Goal: Task Accomplishment & Management: Manage account settings

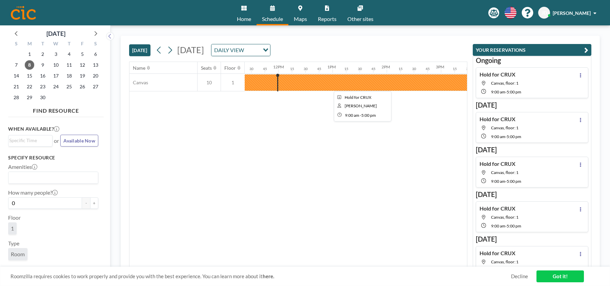
scroll to position [0, 623]
click at [309, 80] on div at bounding box center [326, 82] width 434 height 17
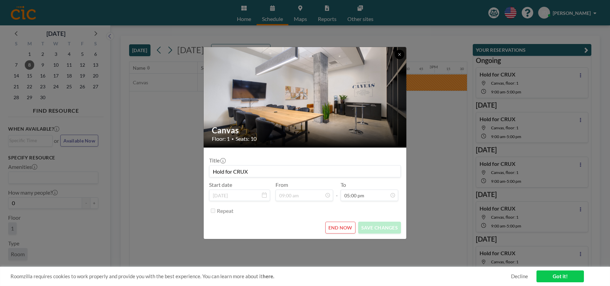
click at [406, 54] on img at bounding box center [305, 97] width 203 height 135
click at [402, 54] on button at bounding box center [399, 54] width 9 height 9
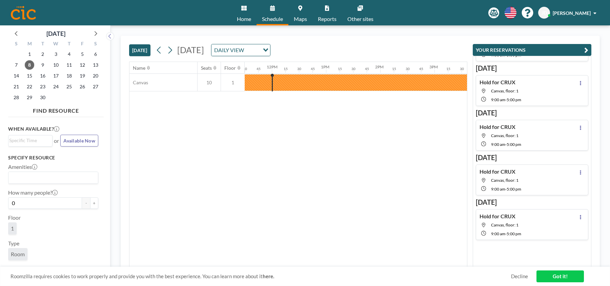
scroll to position [0, 0]
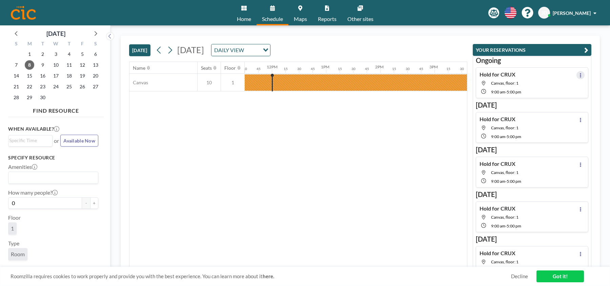
click at [582, 74] on button at bounding box center [580, 75] width 8 height 8
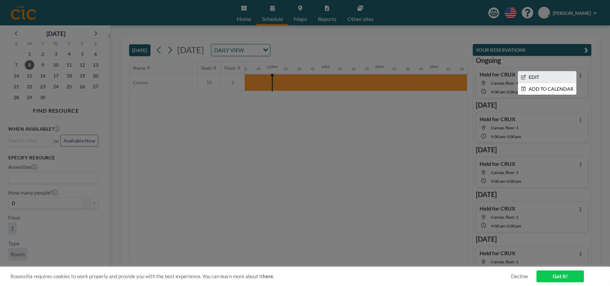
click at [552, 75] on li "EDIT" at bounding box center [547, 77] width 58 height 12
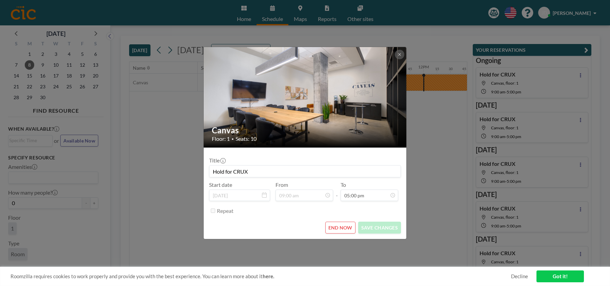
scroll to position [0, 474]
click at [342, 229] on button "END NOW" at bounding box center [340, 228] width 30 height 12
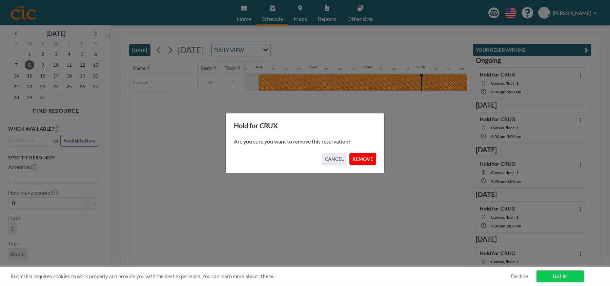
click at [364, 154] on button "REMOVE" at bounding box center [362, 159] width 27 height 12
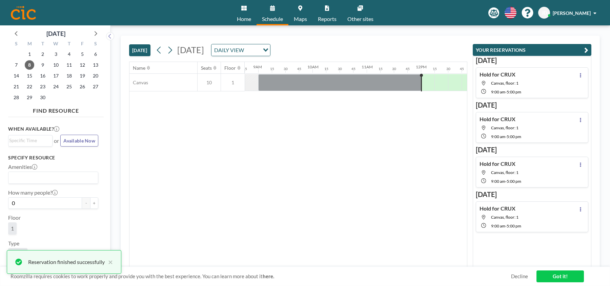
click at [581, 75] on icon at bounding box center [580, 75] width 3 height 4
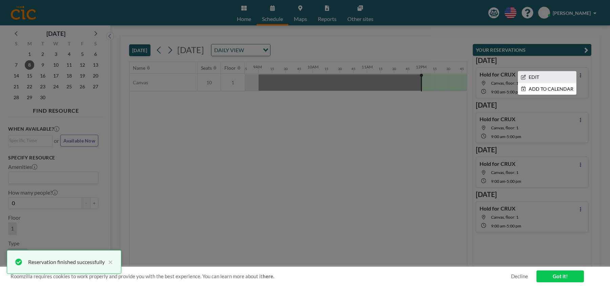
click at [537, 74] on li "EDIT" at bounding box center [547, 77] width 58 height 12
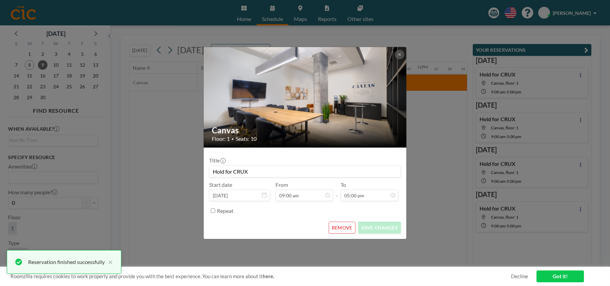
click at [338, 225] on button "REMOVE" at bounding box center [342, 228] width 27 height 12
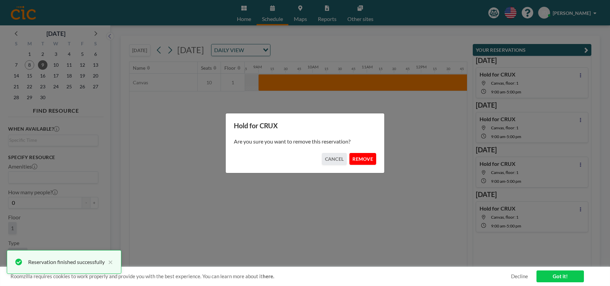
click at [367, 162] on button "REMOVE" at bounding box center [362, 159] width 27 height 12
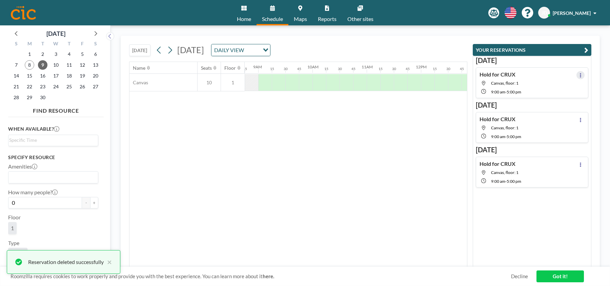
click at [582, 75] on button at bounding box center [580, 75] width 8 height 8
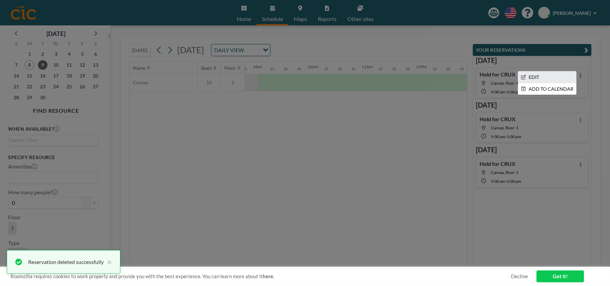
click at [545, 76] on li "EDIT" at bounding box center [547, 77] width 58 height 12
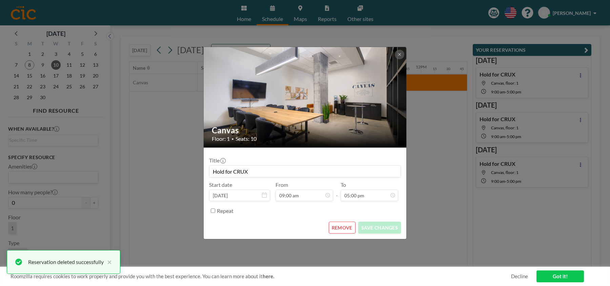
click at [337, 230] on button "REMOVE" at bounding box center [342, 228] width 27 height 12
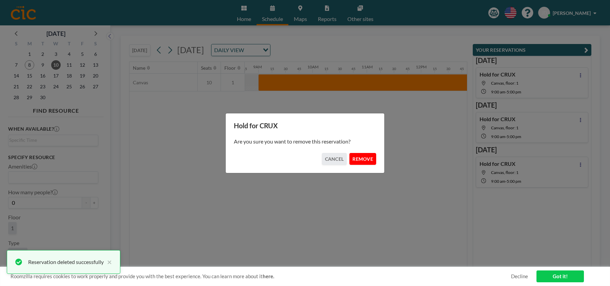
click at [366, 157] on button "REMOVE" at bounding box center [362, 159] width 27 height 12
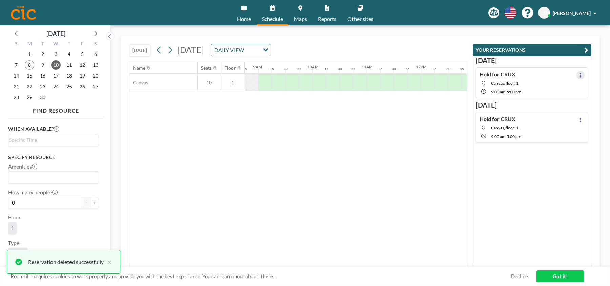
click at [580, 74] on icon at bounding box center [580, 75] width 1 height 4
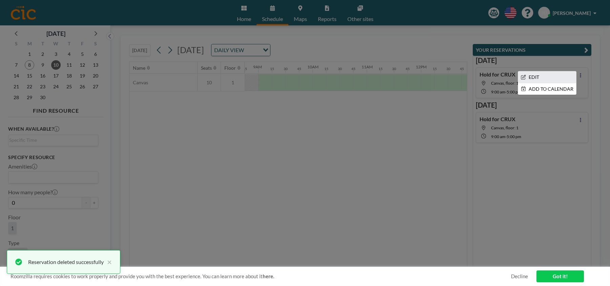
click at [538, 75] on li "EDIT" at bounding box center [547, 77] width 58 height 12
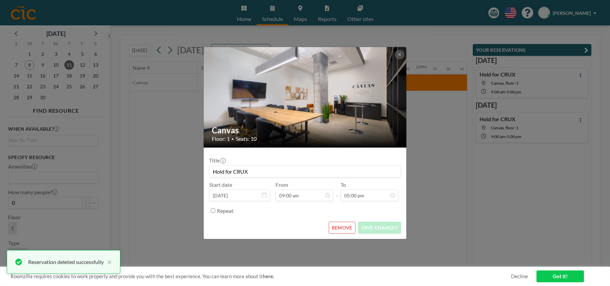
click at [343, 229] on button "REMOVE" at bounding box center [342, 228] width 27 height 12
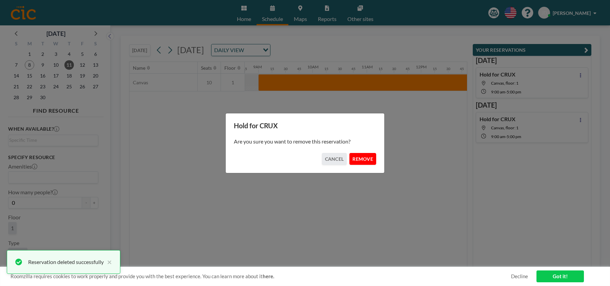
click at [366, 163] on button "REMOVE" at bounding box center [362, 159] width 27 height 12
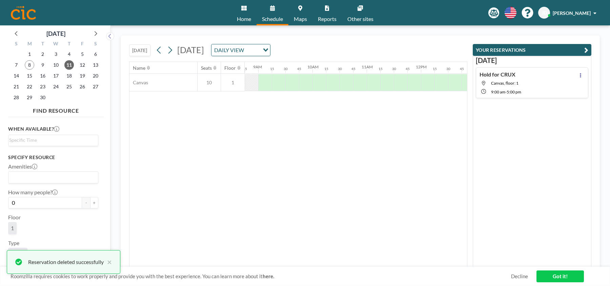
click at [578, 69] on div "Hold for CRUX Canvas, floor: 1 9:00 AM - 5:00 PM" at bounding box center [532, 82] width 112 height 31
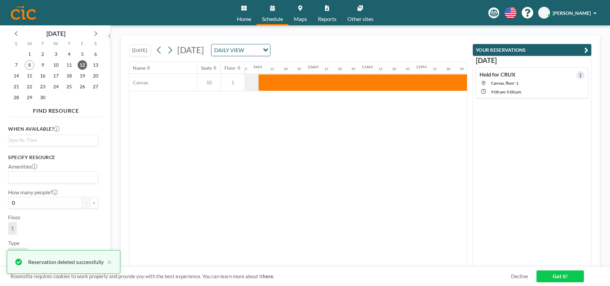
click at [580, 74] on icon at bounding box center [580, 75] width 1 height 4
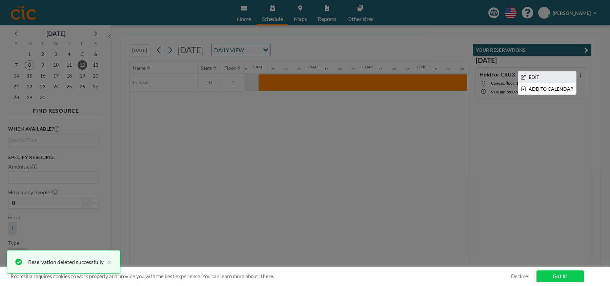
click at [545, 80] on li "EDIT" at bounding box center [547, 77] width 58 height 12
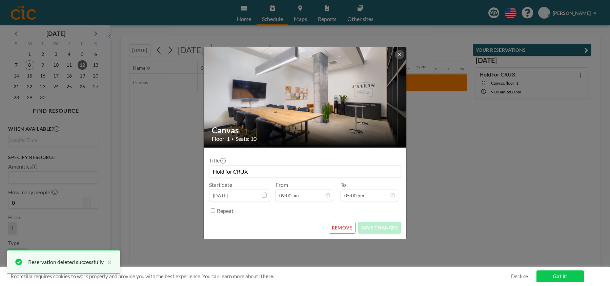
click at [344, 230] on button "REMOVE" at bounding box center [342, 228] width 27 height 12
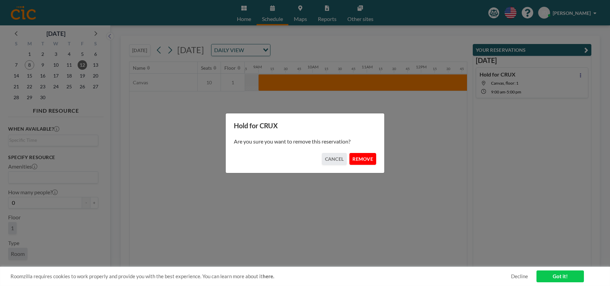
click at [363, 158] on button "REMOVE" at bounding box center [362, 159] width 27 height 12
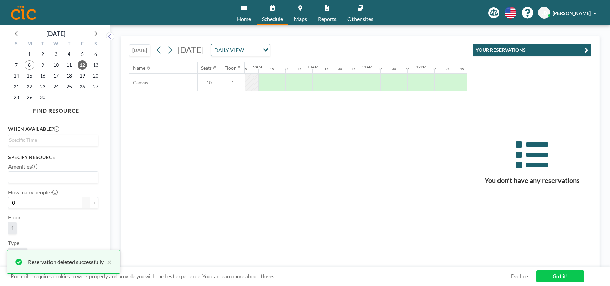
click at [567, 277] on link "Got it!" at bounding box center [559, 277] width 47 height 12
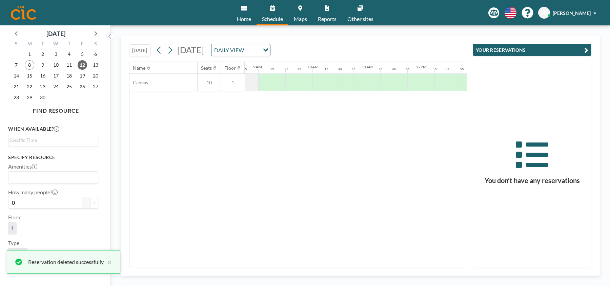
click at [398, 165] on div "Name Seats Floor 12AM 15 30 45 1AM 15 30 45 2AM 15 30 45 3AM 15 30 45 4AM 15 30…" at bounding box center [297, 164] width 337 height 205
click at [254, 83] on div at bounding box center [252, 82] width 14 height 17
click at [269, 131] on div "Name Seats Floor 12AM 15 30 45 1AM 15 30 45 2AM 15 30 45 3AM 15 30 45 4AM 15 30…" at bounding box center [297, 164] width 337 height 205
